Goal: Information Seeking & Learning: Learn about a topic

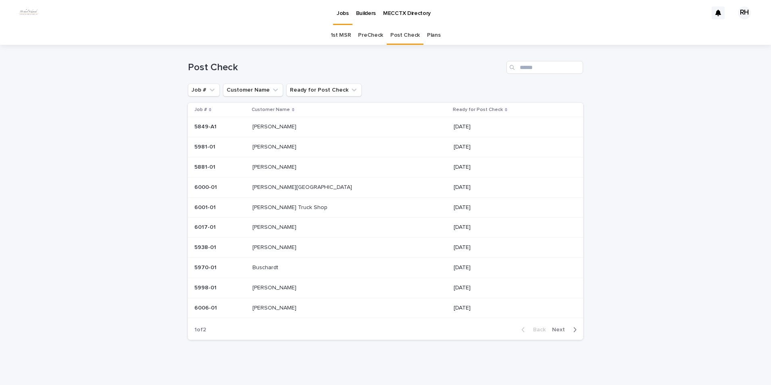
click at [556, 330] on span "Next" at bounding box center [561, 330] width 18 height 6
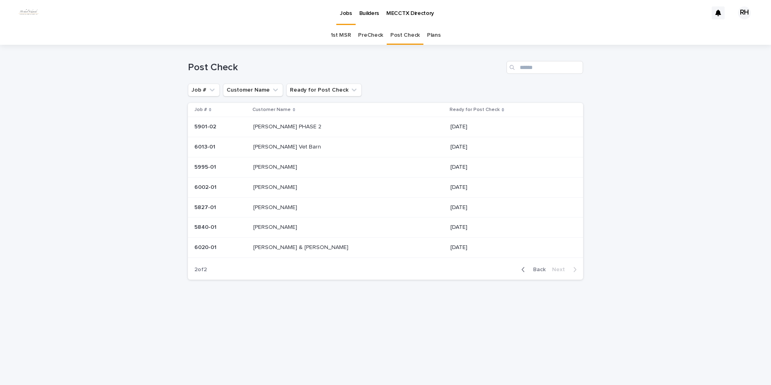
click at [541, 269] on span "Back" at bounding box center [536, 270] width 17 height 6
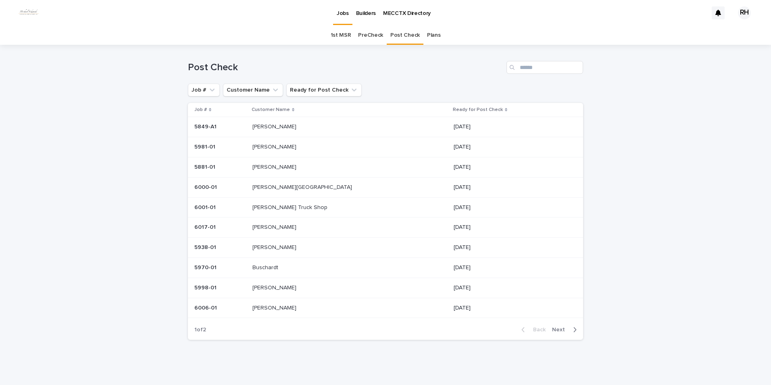
click at [560, 330] on span "Next" at bounding box center [561, 330] width 18 height 6
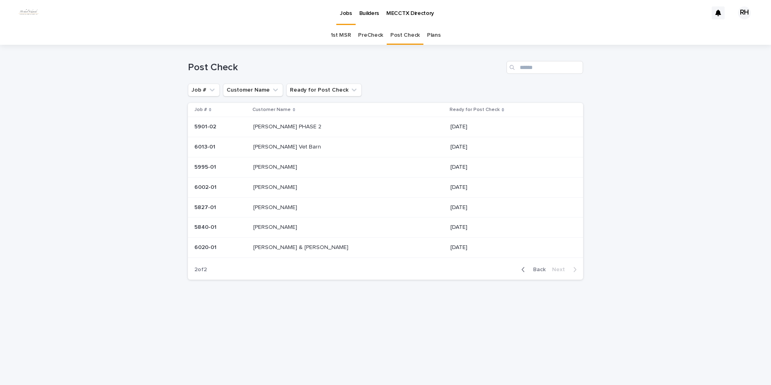
click at [539, 268] on span "Back" at bounding box center [536, 270] width 17 height 6
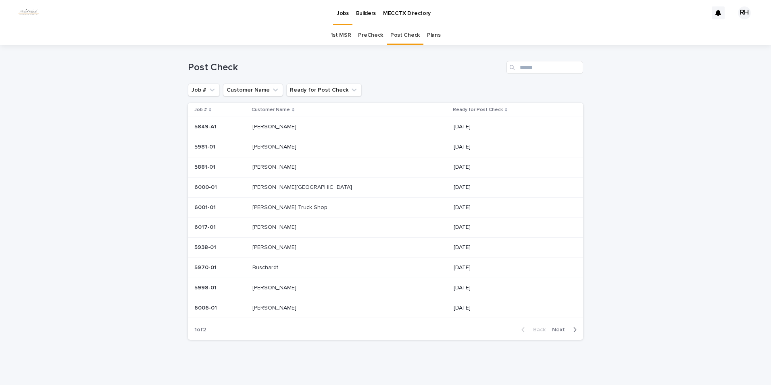
click at [558, 329] on span "Next" at bounding box center [561, 330] width 18 height 6
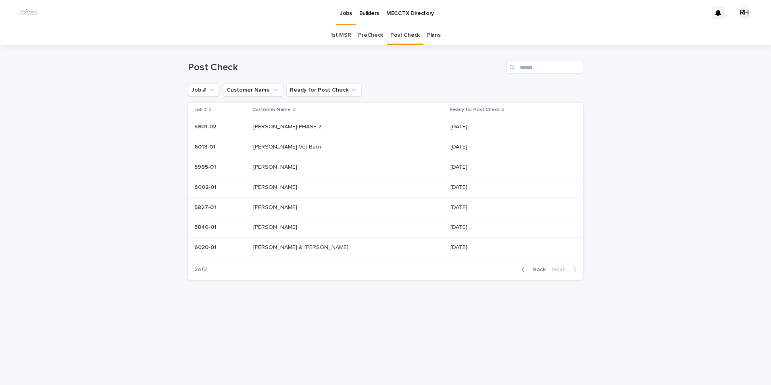
click at [538, 268] on span "Back" at bounding box center [536, 270] width 17 height 6
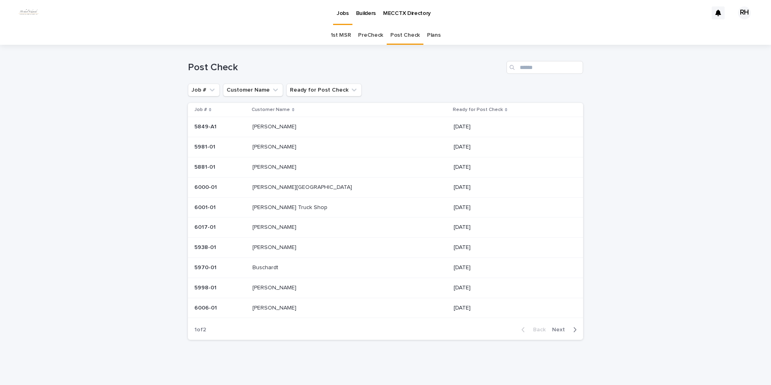
click at [288, 185] on p "[PERSON_NAME][GEOGRAPHIC_DATA]" at bounding box center [303, 186] width 101 height 8
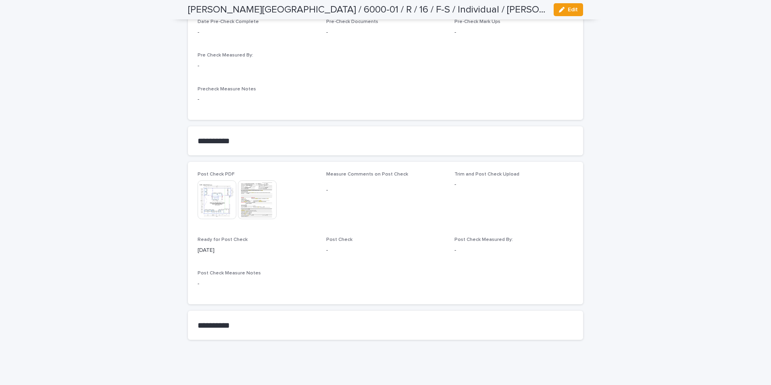
scroll to position [653, 0]
click at [216, 200] on img at bounding box center [217, 198] width 39 height 39
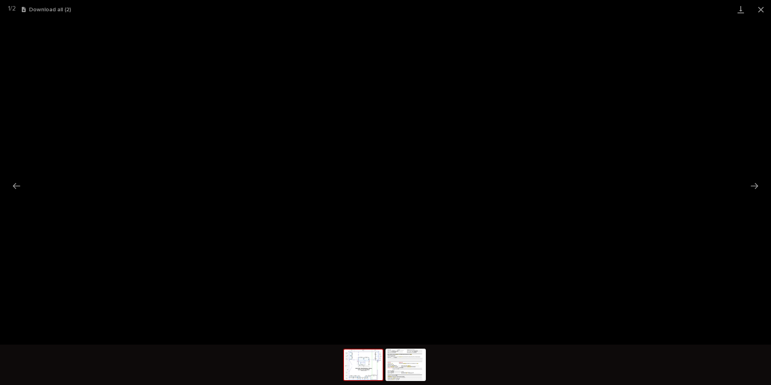
click at [760, 10] on button "Close gallery" at bounding box center [761, 9] width 20 height 19
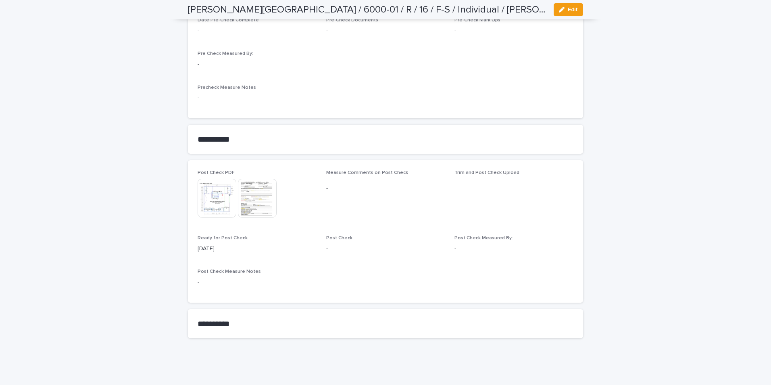
click at [249, 198] on img at bounding box center [257, 198] width 39 height 39
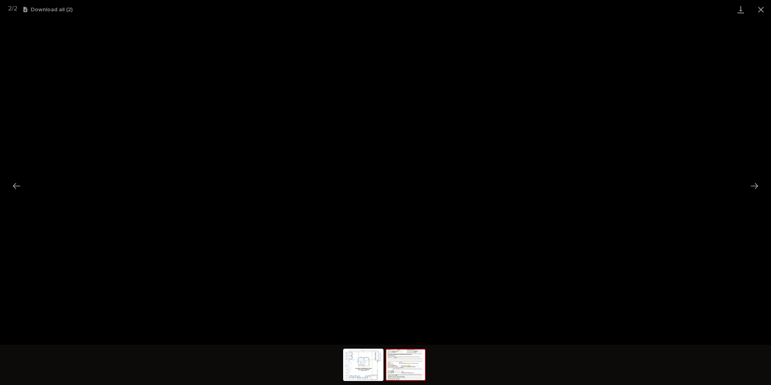
click at [760, 10] on button "Close gallery" at bounding box center [761, 9] width 20 height 19
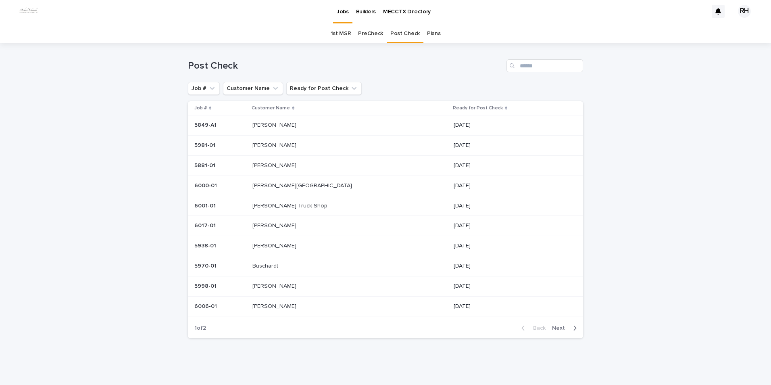
scroll to position [2, 0]
click at [284, 205] on p "[PERSON_NAME] Truck Shop" at bounding box center [291, 205] width 77 height 8
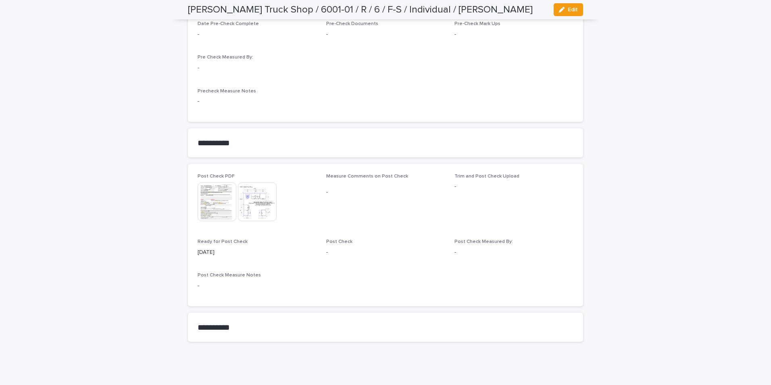
scroll to position [653, 0]
click at [214, 196] on img at bounding box center [217, 198] width 39 height 39
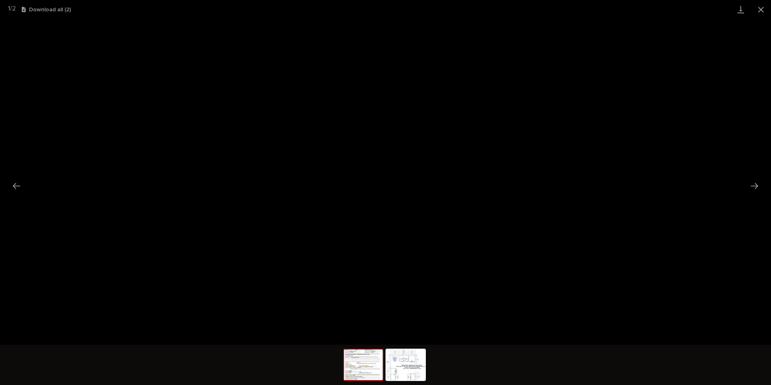
click at [760, 8] on button "Close gallery" at bounding box center [761, 9] width 20 height 19
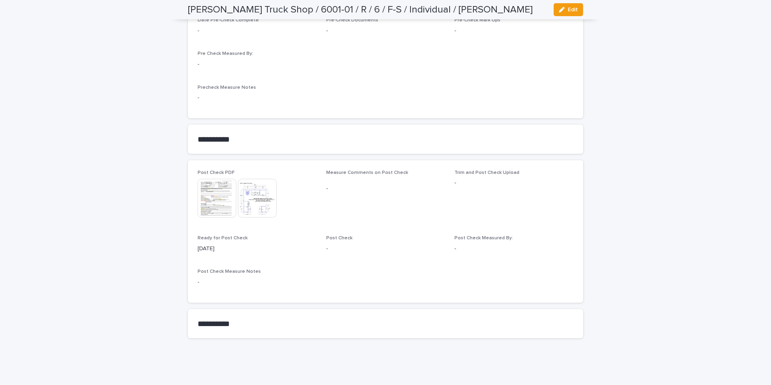
click at [259, 195] on img at bounding box center [257, 198] width 39 height 39
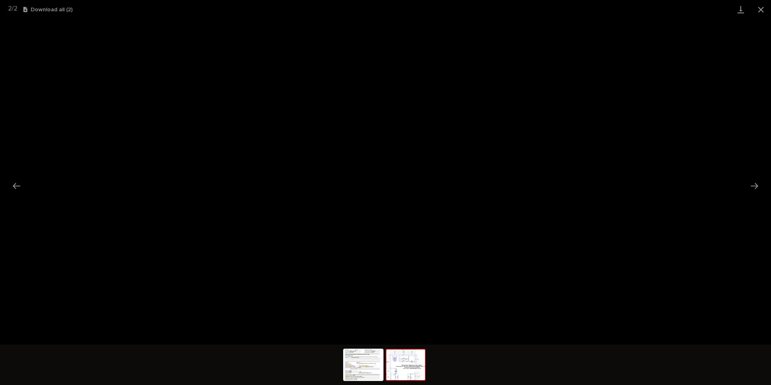
click at [761, 8] on button "Close gallery" at bounding box center [761, 9] width 20 height 19
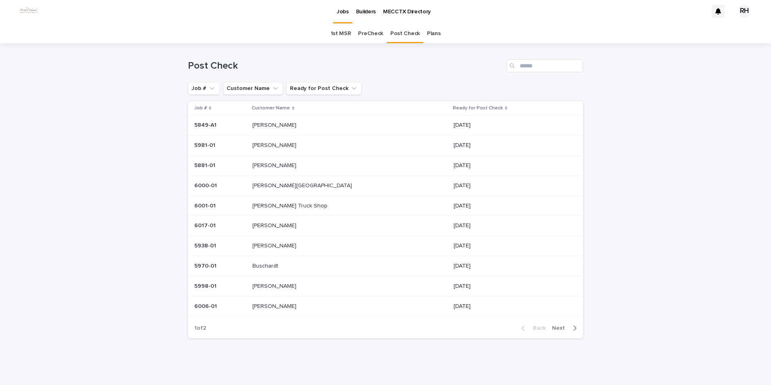
scroll to position [2, 0]
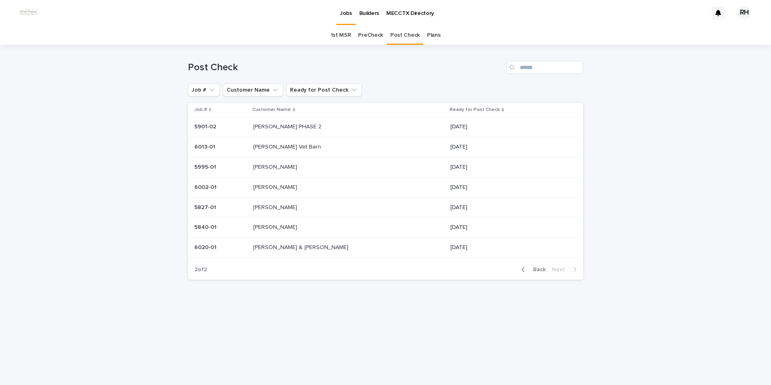
click at [536, 269] on span "Back" at bounding box center [536, 270] width 17 height 6
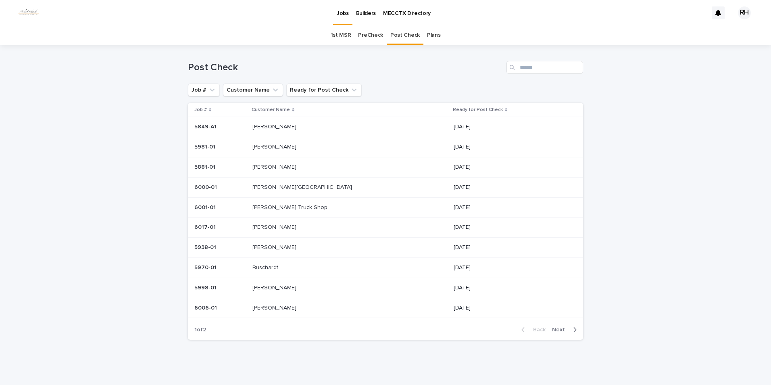
click at [556, 328] on span "Next" at bounding box center [561, 330] width 18 height 6
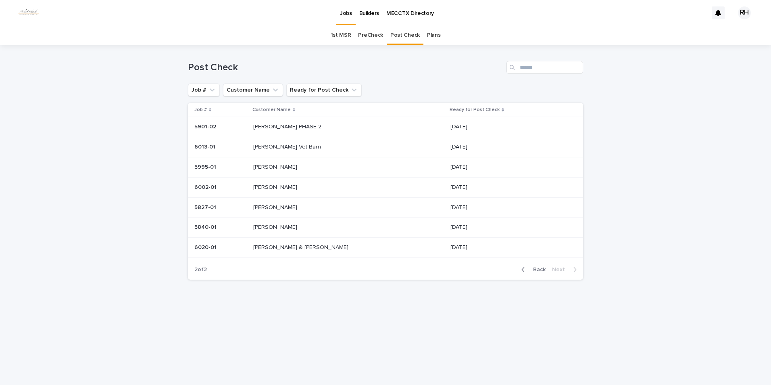
click at [281, 146] on p "Waibel Vet Barn" at bounding box center [287, 146] width 69 height 8
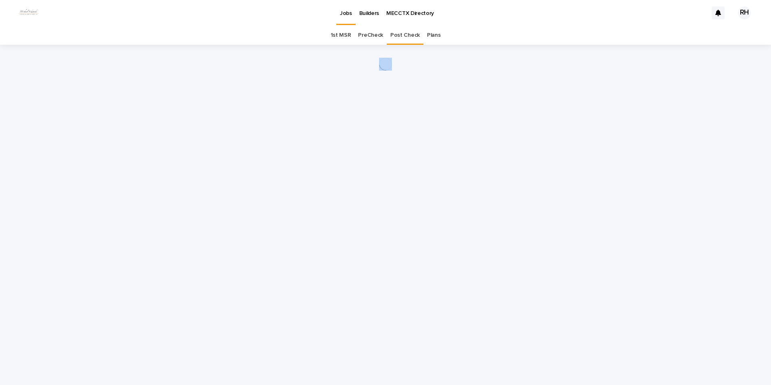
click at [281, 146] on div "Loading... Saving… Loading... Saving…" at bounding box center [385, 205] width 403 height 320
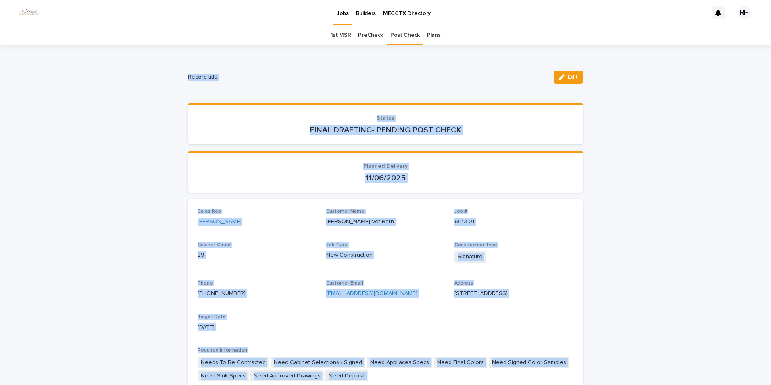
drag, startPoint x: 281, startPoint y: 146, endPoint x: 278, endPoint y: 92, distance: 53.7
click at [278, 92] on div "Record title Edit" at bounding box center [385, 77] width 395 height 32
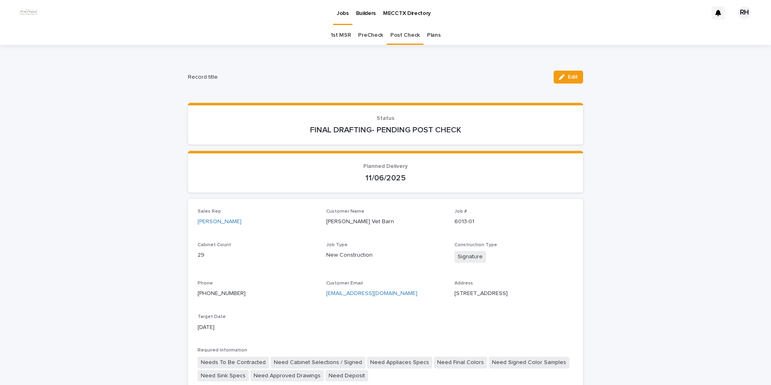
click at [258, 115] on p "Status" at bounding box center [386, 118] width 376 height 7
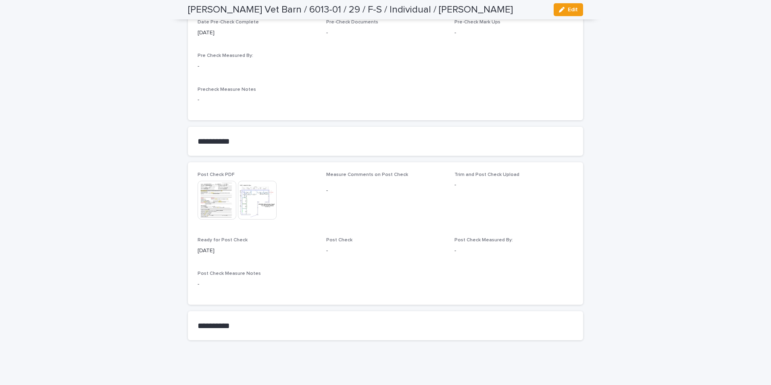
scroll to position [653, 0]
click at [214, 197] on img at bounding box center [217, 198] width 39 height 39
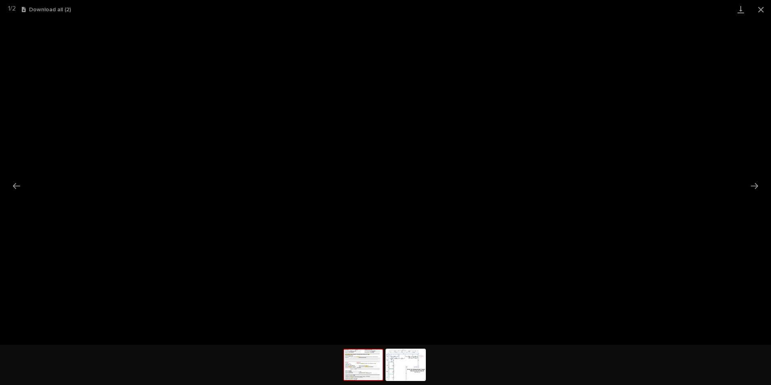
click at [761, 9] on button "Close gallery" at bounding box center [761, 9] width 20 height 19
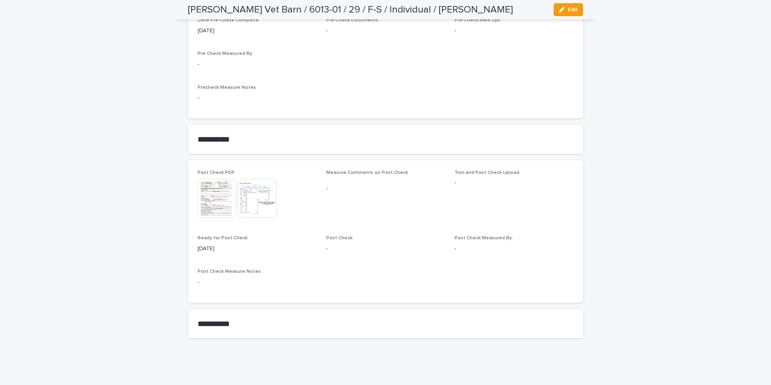
click at [253, 203] on img at bounding box center [257, 198] width 39 height 39
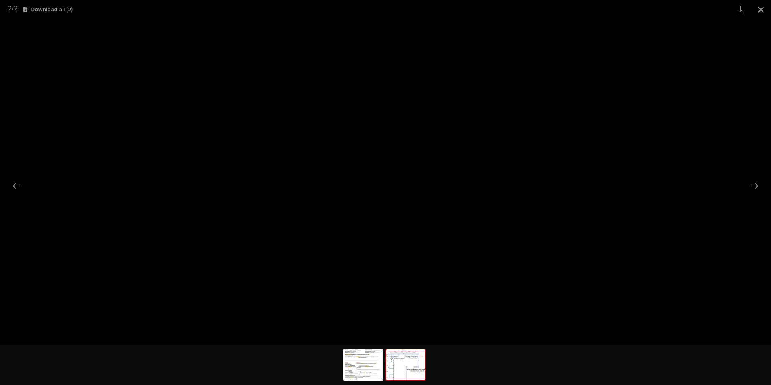
click at [762, 9] on button "Close gallery" at bounding box center [761, 9] width 20 height 19
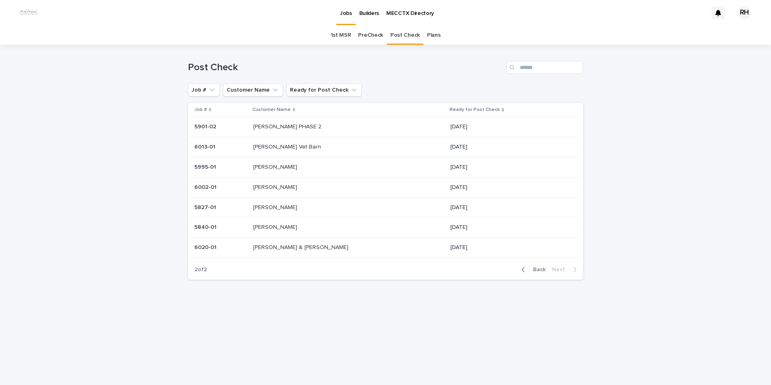
click at [279, 207] on p "Galloway" at bounding box center [276, 207] width 46 height 8
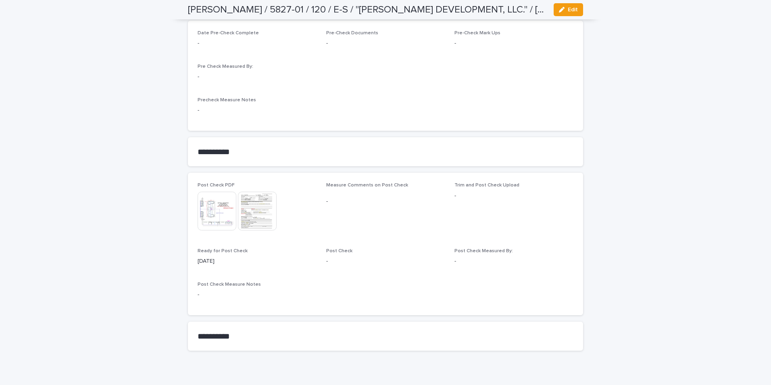
scroll to position [792, 0]
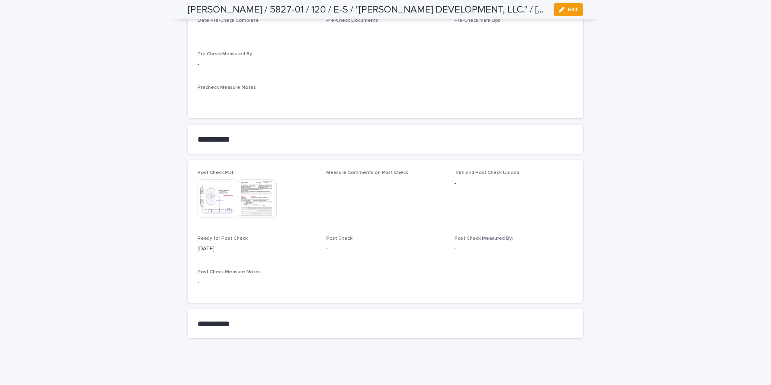
click at [214, 200] on img at bounding box center [217, 198] width 39 height 39
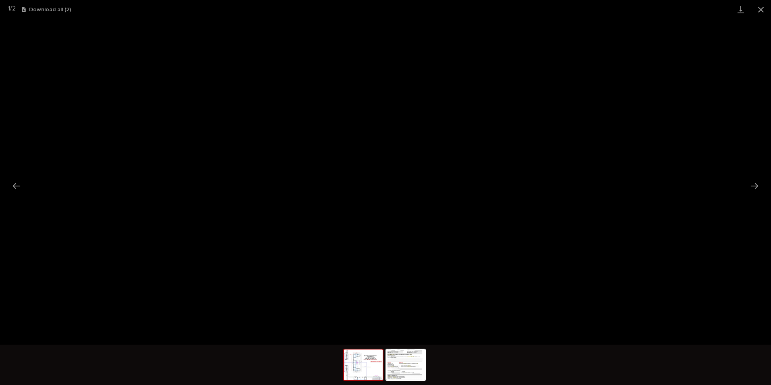
click at [762, 9] on button "Close gallery" at bounding box center [761, 9] width 20 height 19
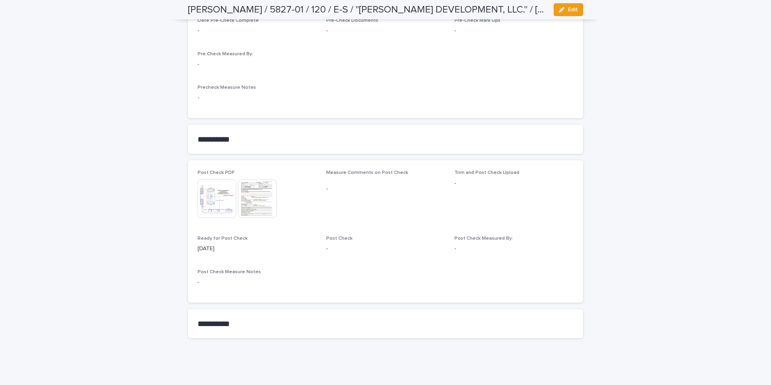
click at [251, 206] on img at bounding box center [257, 198] width 39 height 39
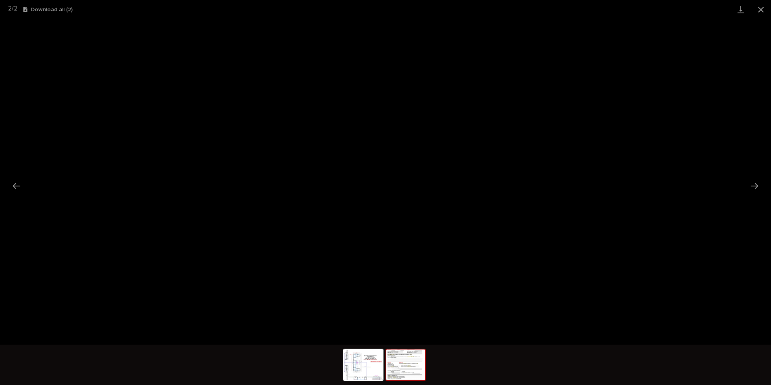
click at [761, 8] on button "Close gallery" at bounding box center [761, 9] width 20 height 19
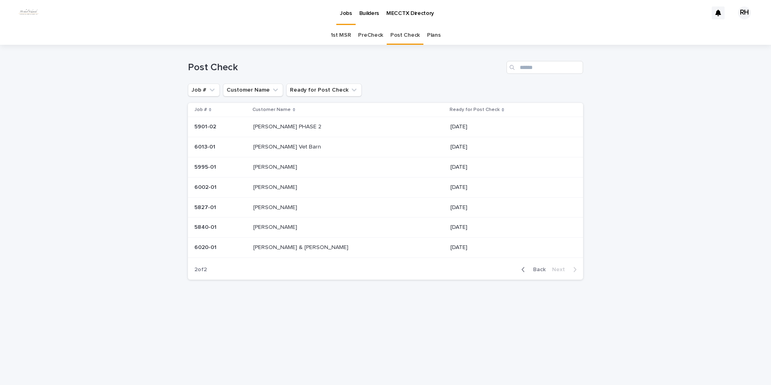
click at [283, 248] on p "McKinlay, MK & Alex" at bounding box center [301, 246] width 97 height 8
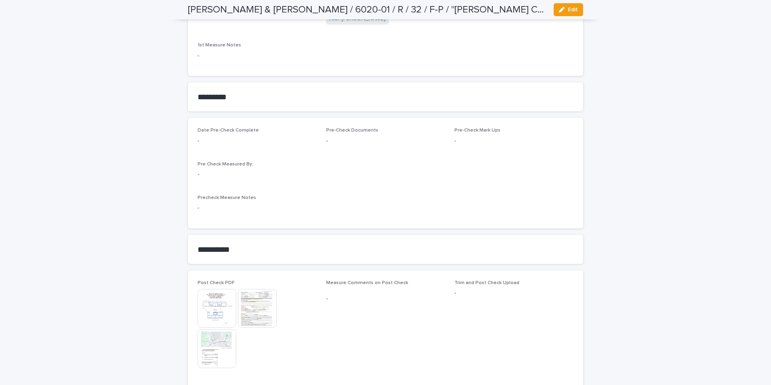
scroll to position [645, 0]
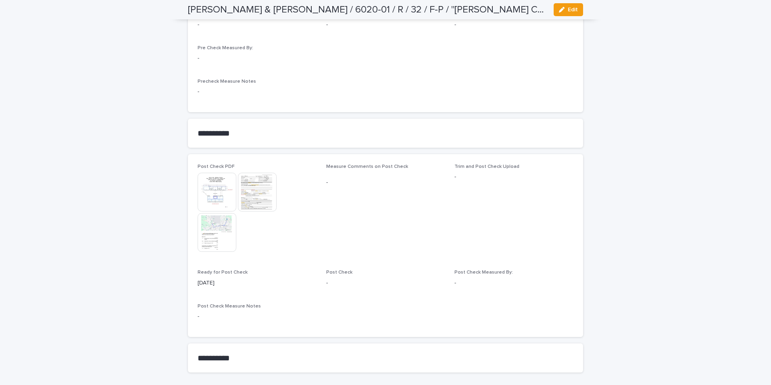
click at [219, 187] on img at bounding box center [217, 192] width 39 height 39
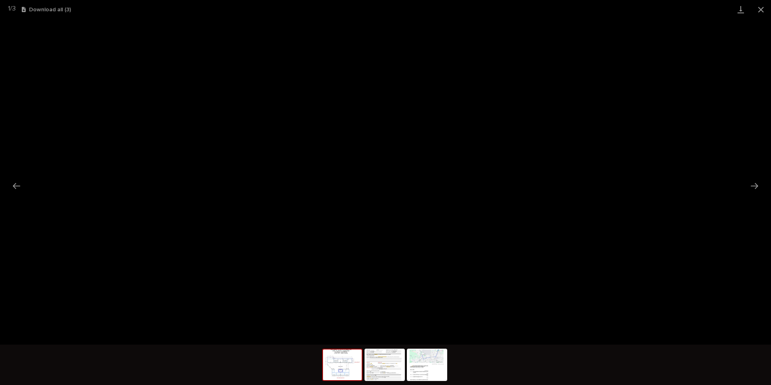
click at [759, 8] on button "Close gallery" at bounding box center [761, 9] width 20 height 19
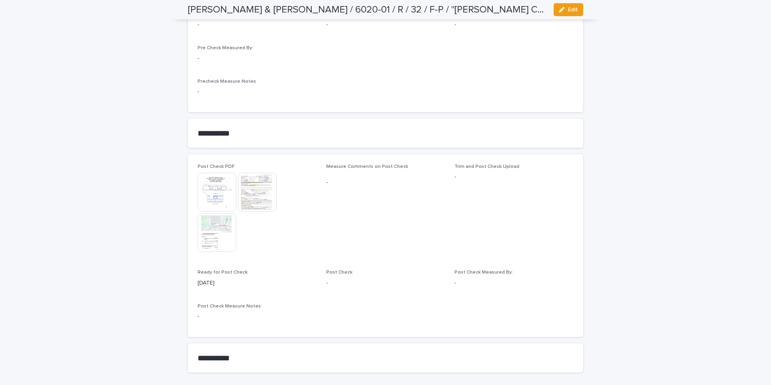
click at [260, 191] on img at bounding box center [257, 192] width 39 height 39
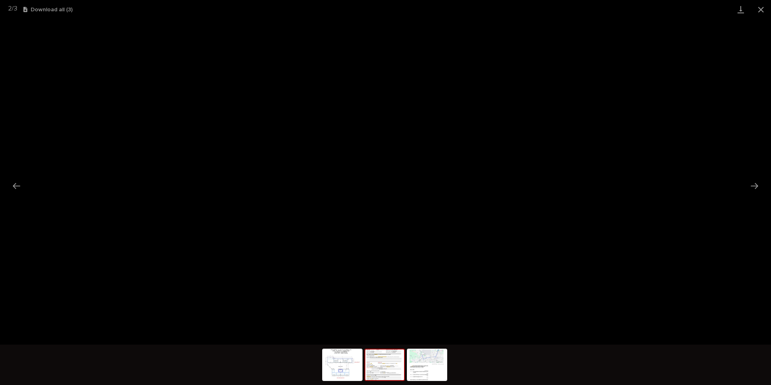
click at [761, 8] on button "Close gallery" at bounding box center [761, 9] width 20 height 19
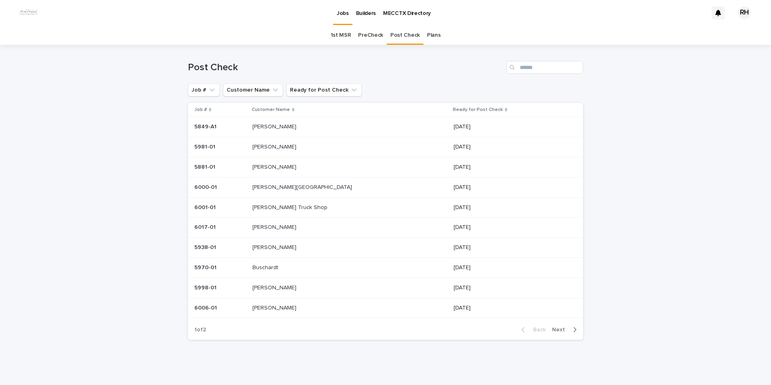
click at [292, 307] on p "[PERSON_NAME]" at bounding box center [276, 307] width 46 height 8
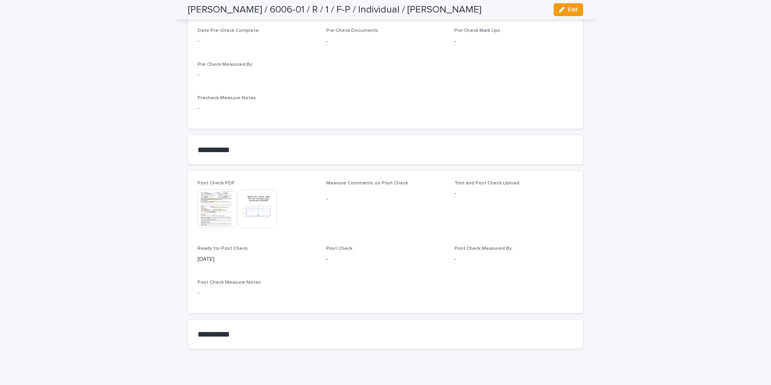
scroll to position [635, 0]
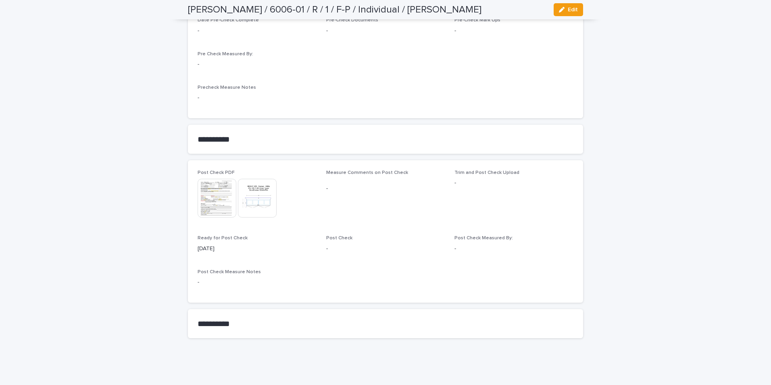
click at [217, 200] on img at bounding box center [217, 198] width 39 height 39
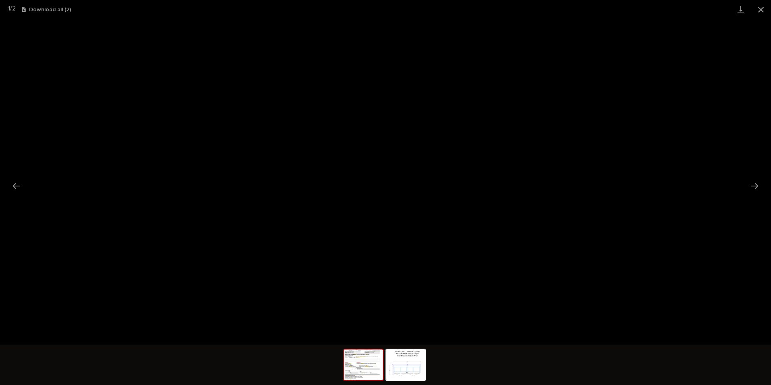
drag, startPoint x: 761, startPoint y: 9, endPoint x: 752, endPoint y: 17, distance: 11.7
click at [760, 10] on button "Close gallery" at bounding box center [761, 9] width 20 height 19
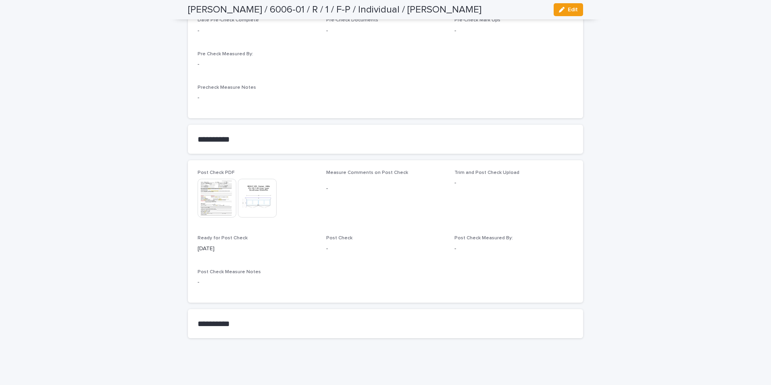
click at [251, 201] on img at bounding box center [257, 198] width 39 height 39
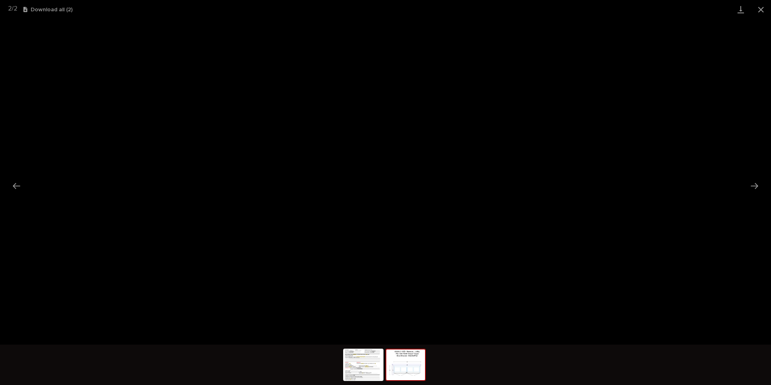
click at [760, 8] on button "Close gallery" at bounding box center [761, 9] width 20 height 19
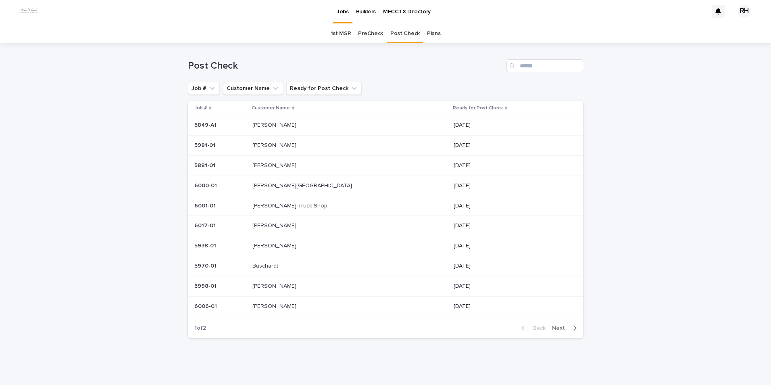
scroll to position [2, 0]
click at [278, 244] on p "[PERSON_NAME]" at bounding box center [276, 245] width 46 height 8
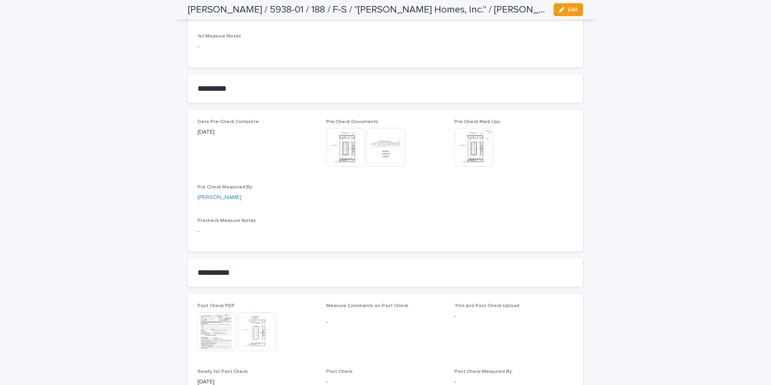
scroll to position [730, 0]
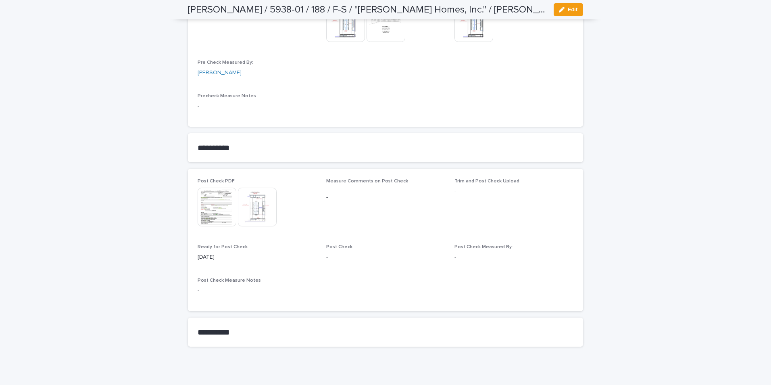
click at [218, 203] on img at bounding box center [217, 207] width 39 height 39
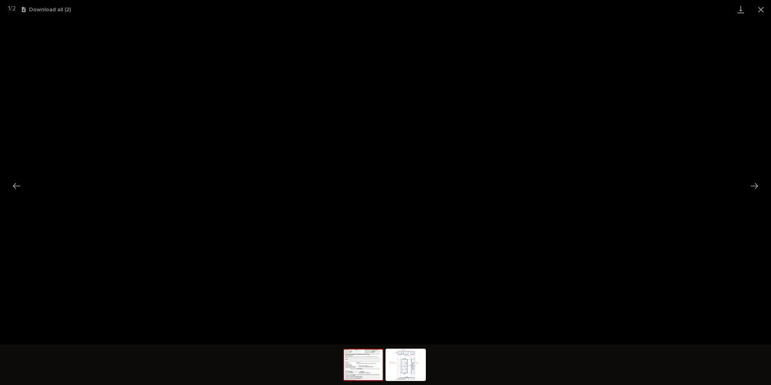
click at [761, 8] on button "Close gallery" at bounding box center [761, 9] width 20 height 19
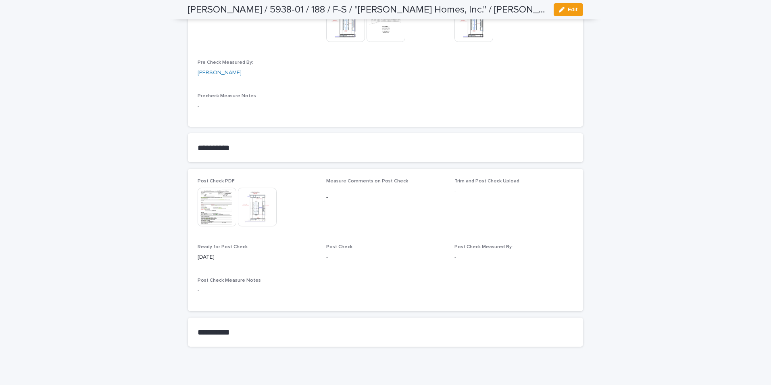
click at [257, 200] on img at bounding box center [257, 207] width 39 height 39
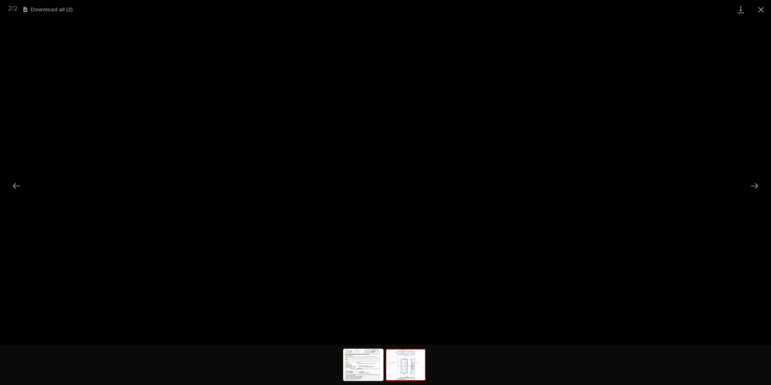
click at [762, 7] on button "Close gallery" at bounding box center [761, 9] width 20 height 19
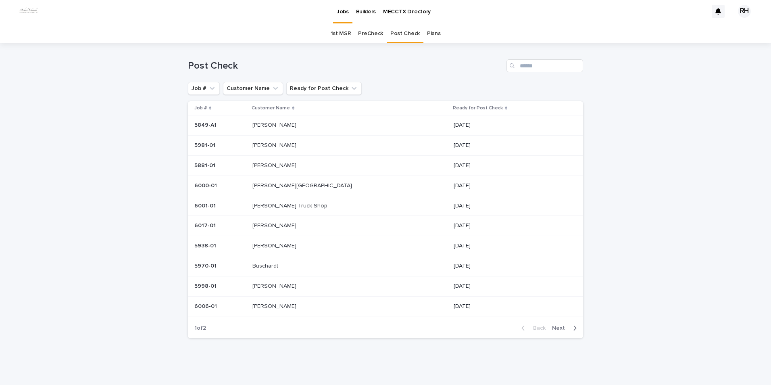
scroll to position [2, 0]
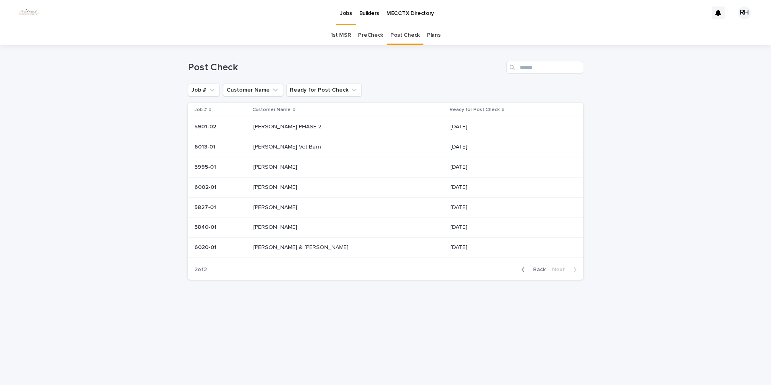
click at [24, 0] on div "Jobs Builders MECCTX Directory RH" at bounding box center [385, 13] width 771 height 26
